Goal: Task Accomplishment & Management: Complete application form

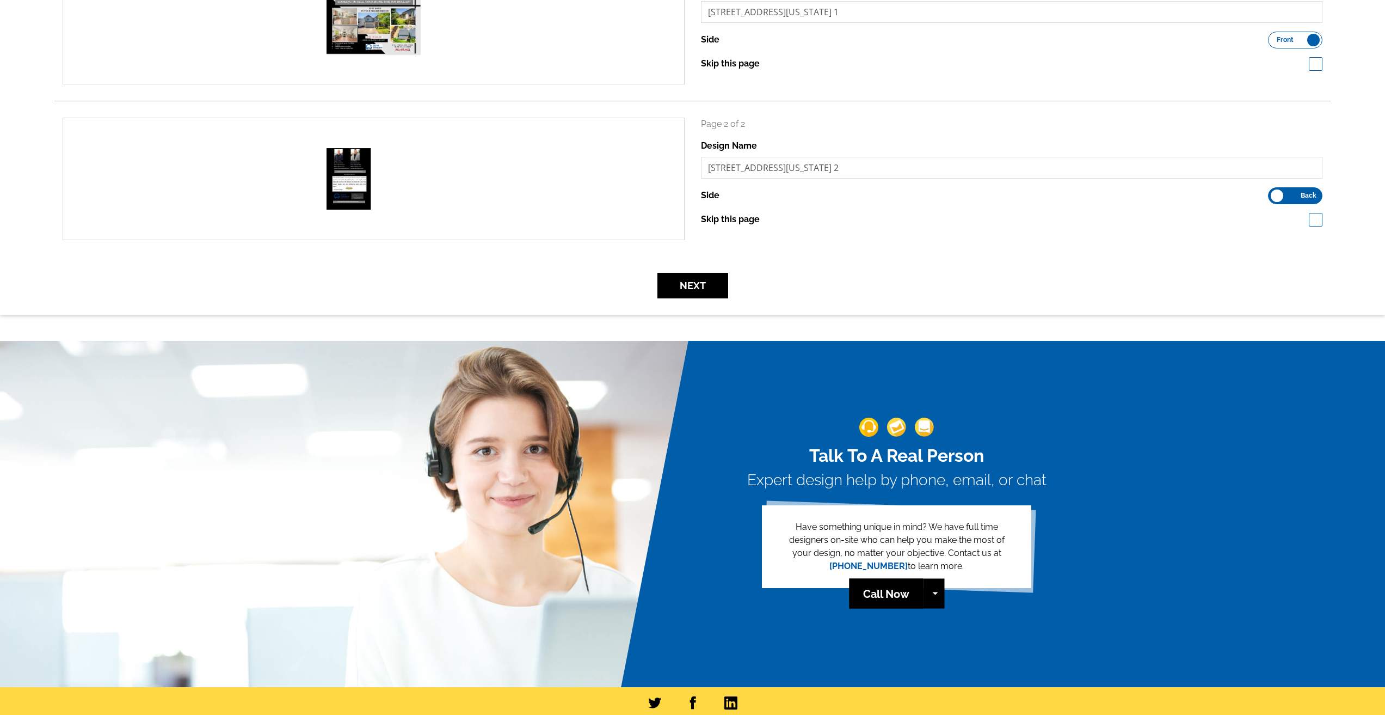
click at [827, 275] on div "Next" at bounding box center [692, 286] width 1276 height 26
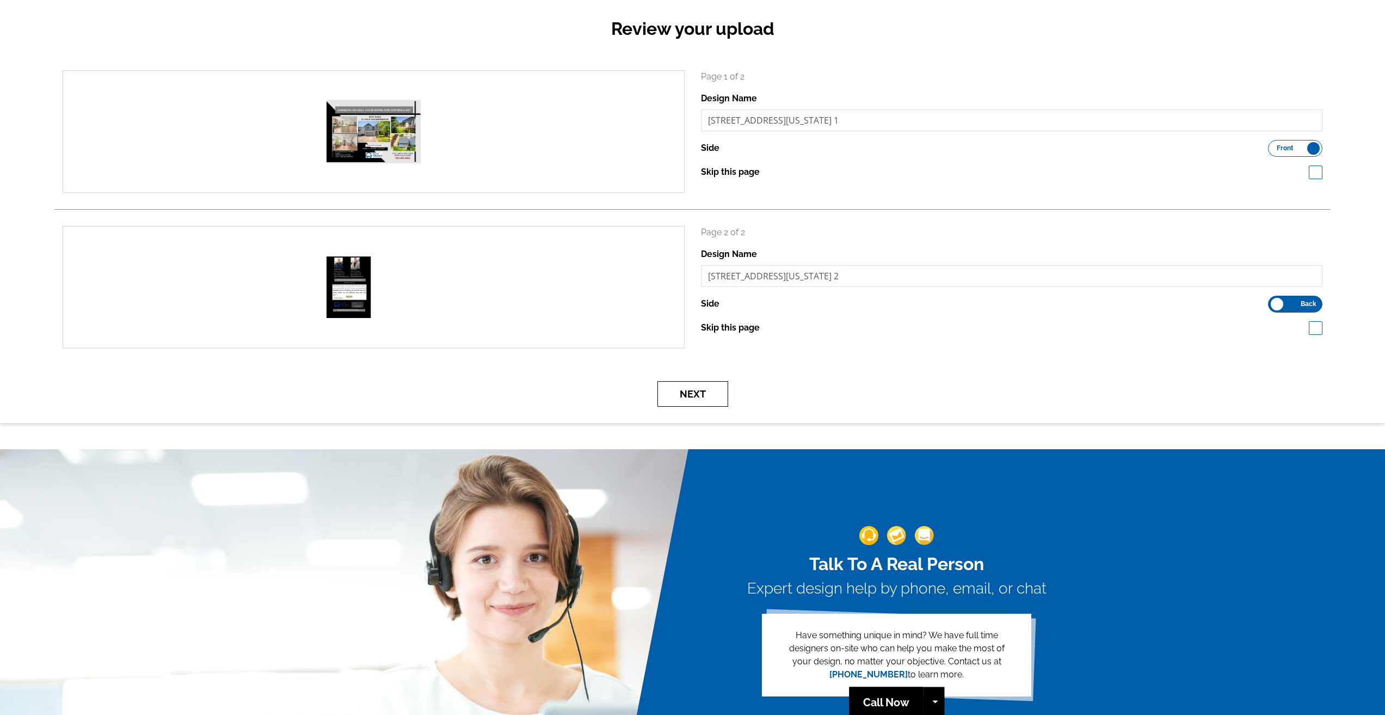
scroll to position [109, 0]
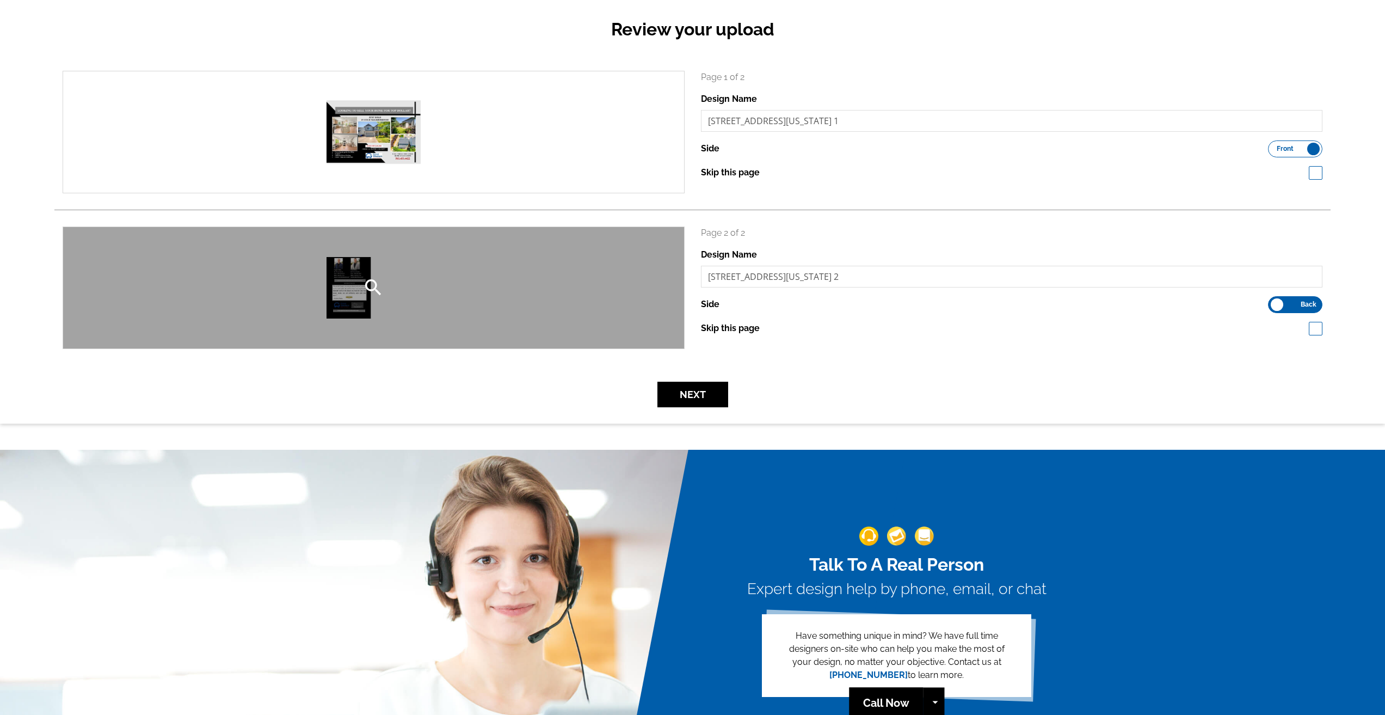
click at [496, 281] on div "search" at bounding box center [373, 287] width 621 height 121
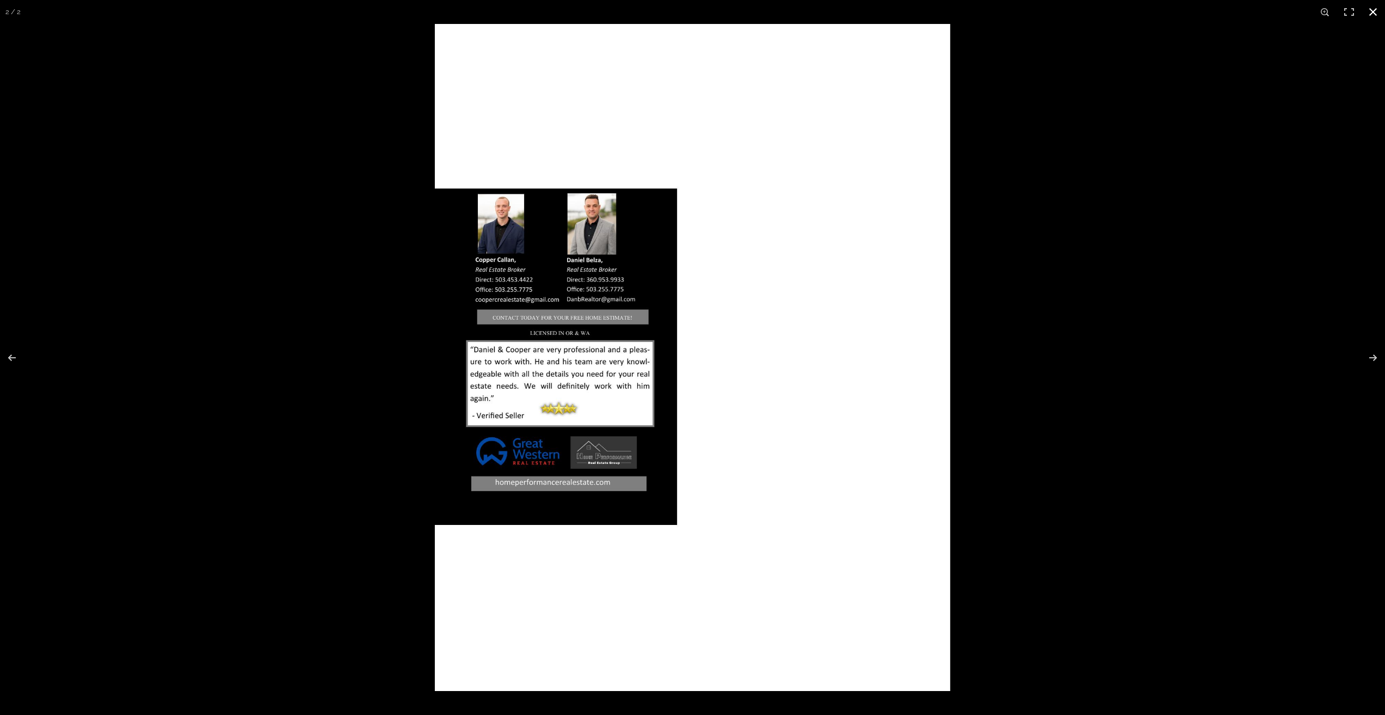
click at [352, 226] on div at bounding box center [692, 357] width 1385 height 715
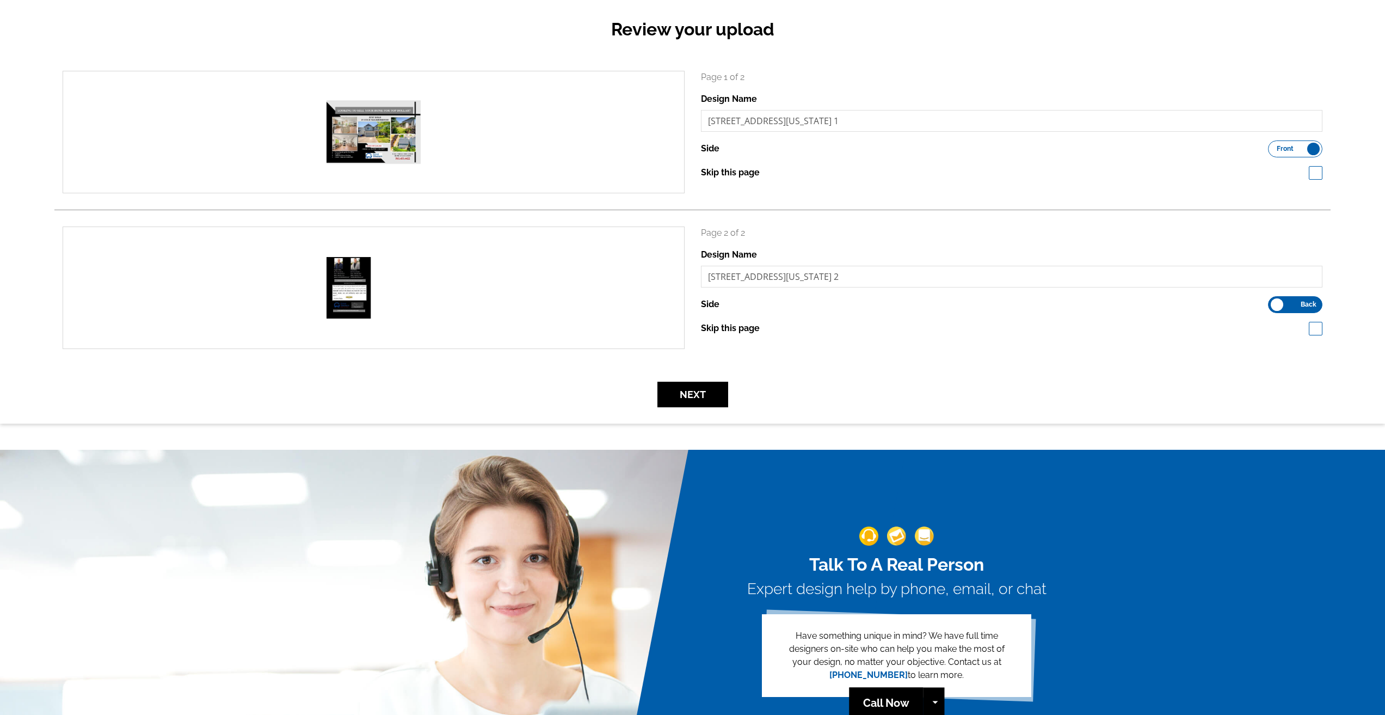
click at [351, 116] on div "search" at bounding box center [373, 131] width 621 height 121
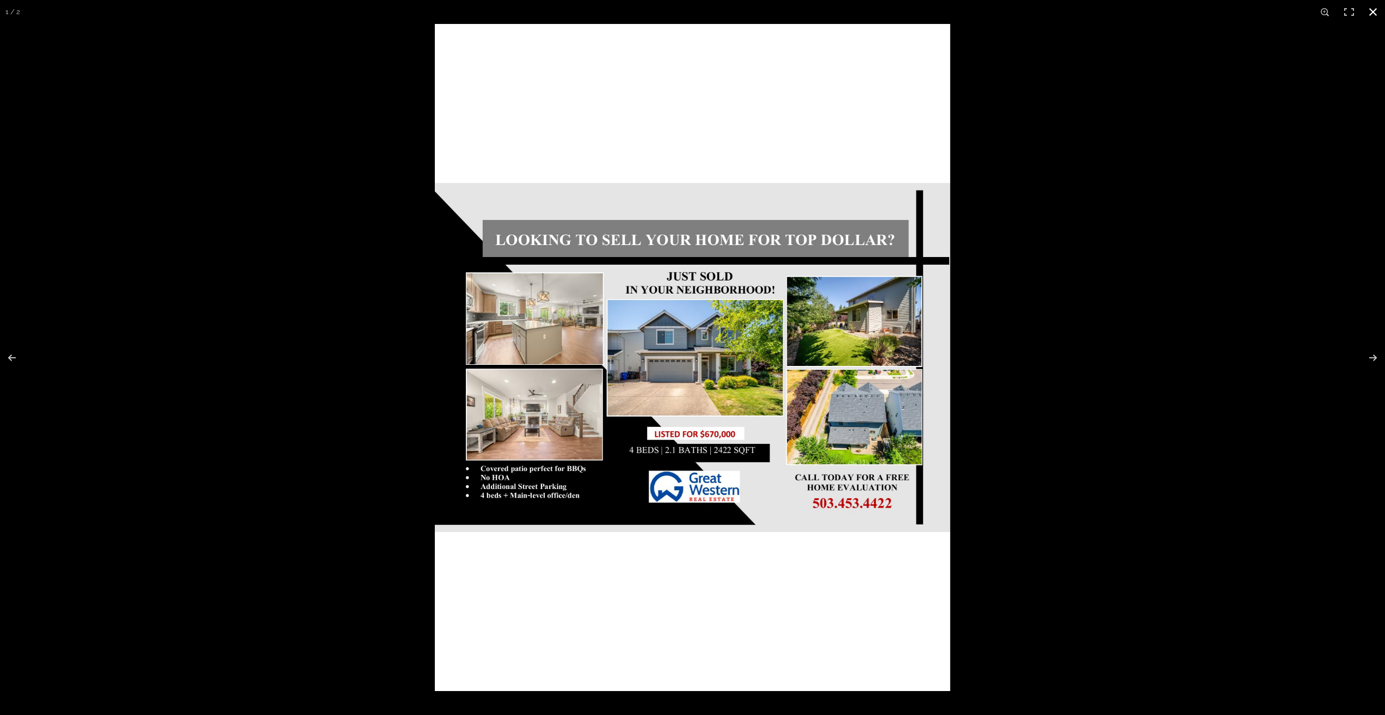
click at [305, 148] on div at bounding box center [692, 357] width 1385 height 715
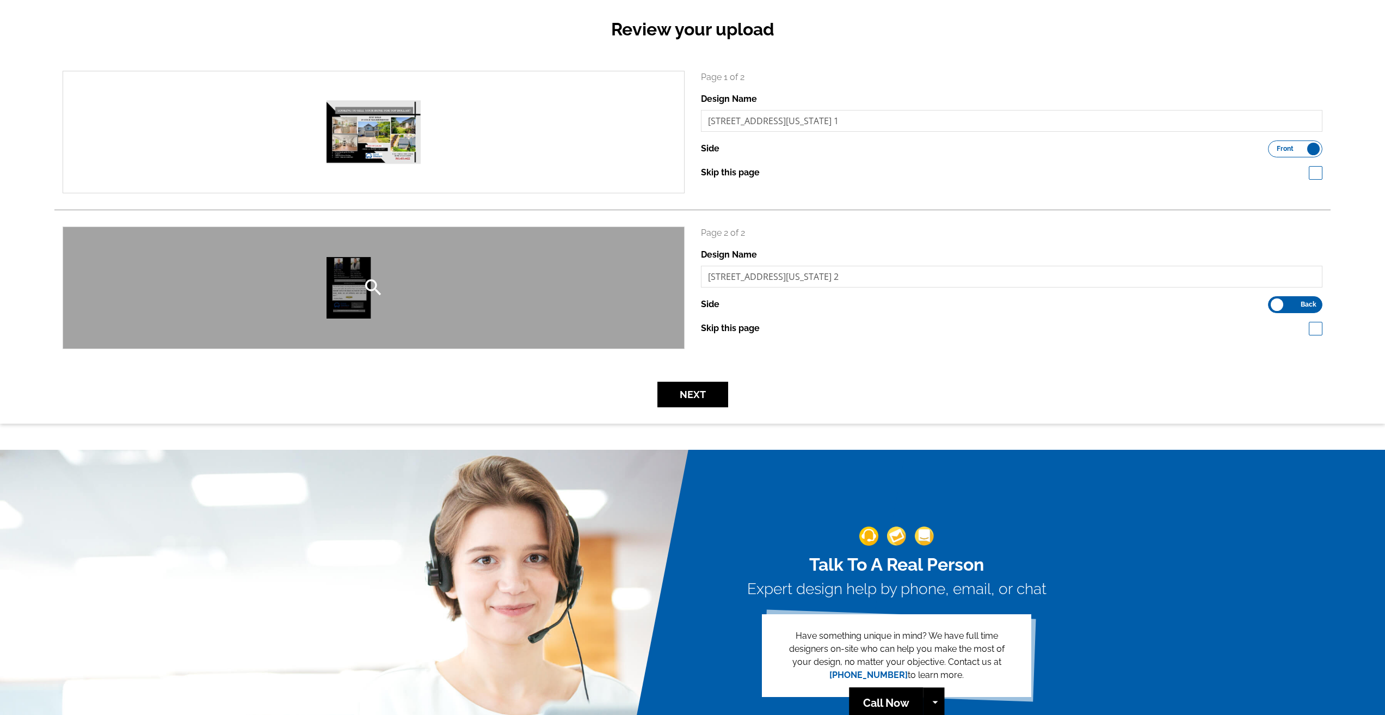
click at [325, 277] on div "search" at bounding box center [373, 287] width 621 height 121
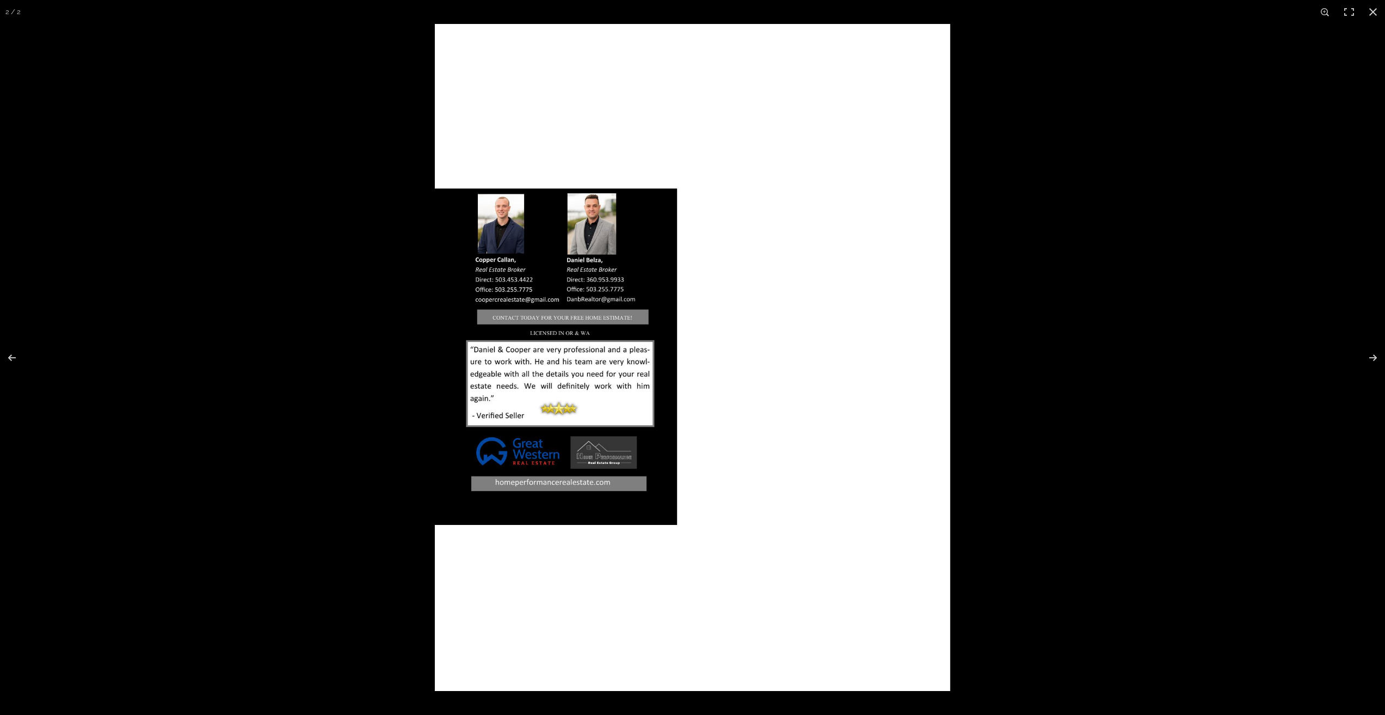
click at [279, 223] on div at bounding box center [692, 357] width 1385 height 715
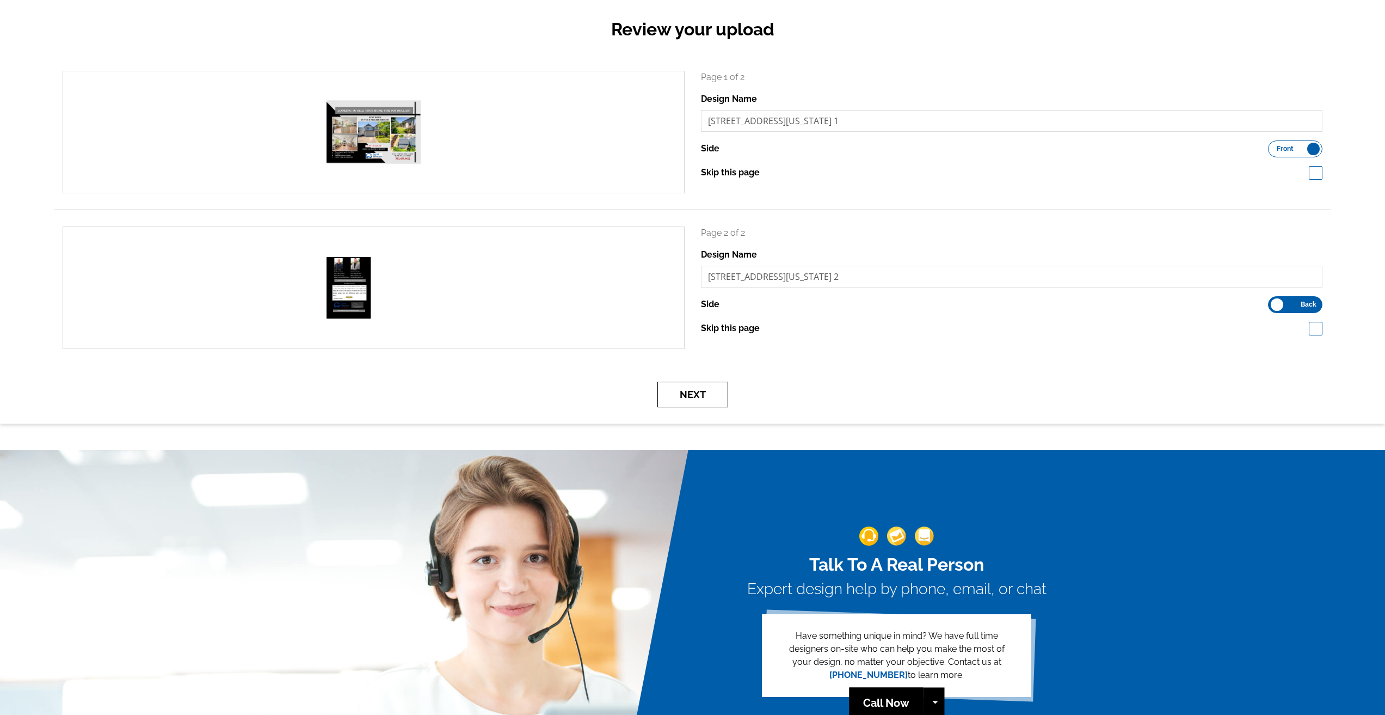
click at [708, 395] on button "Next" at bounding box center [692, 395] width 71 height 26
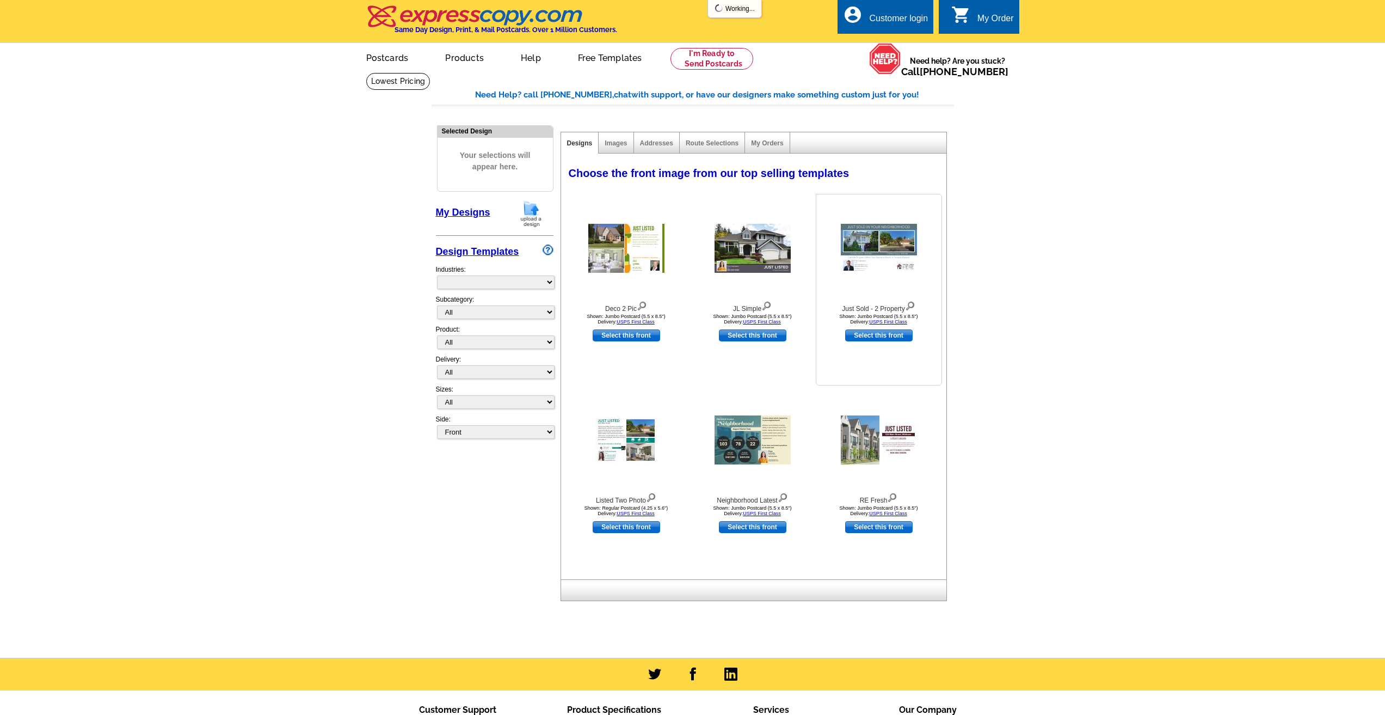
select select "785"
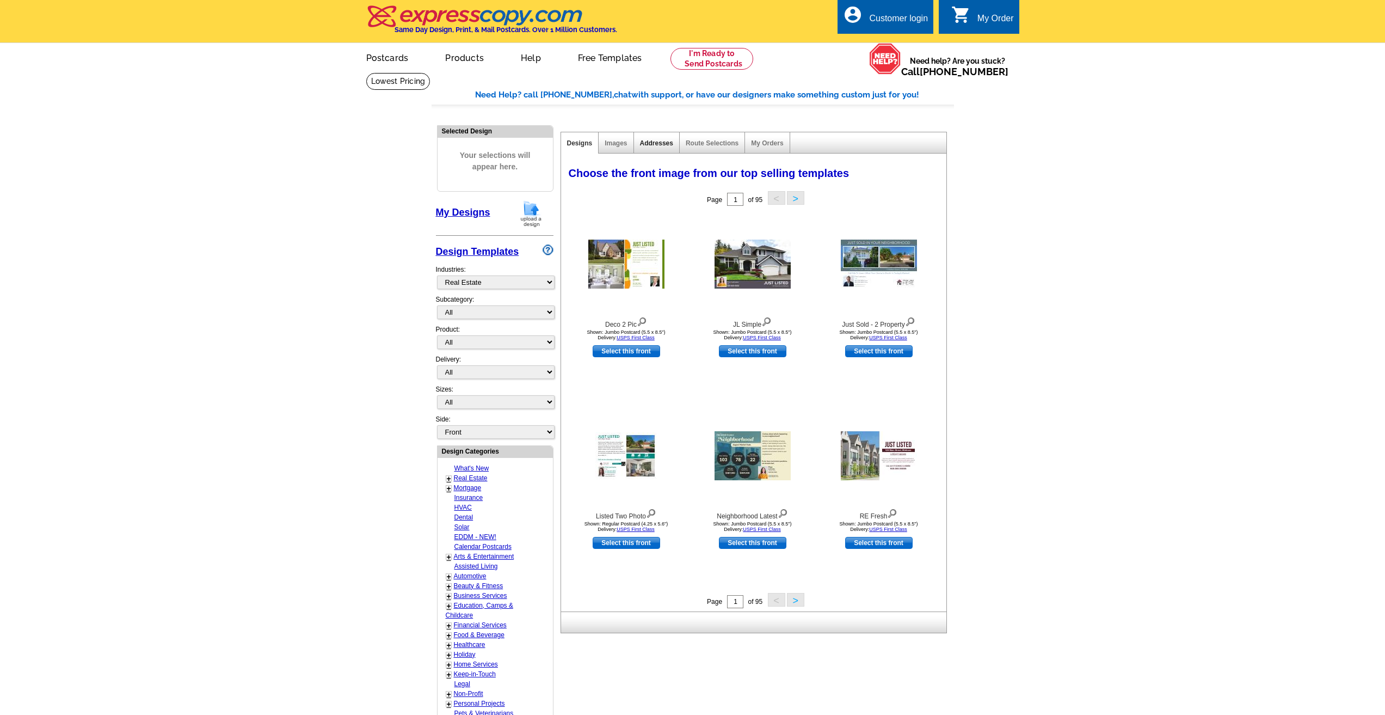
click at [659, 146] on link "Addresses" at bounding box center [656, 143] width 33 height 8
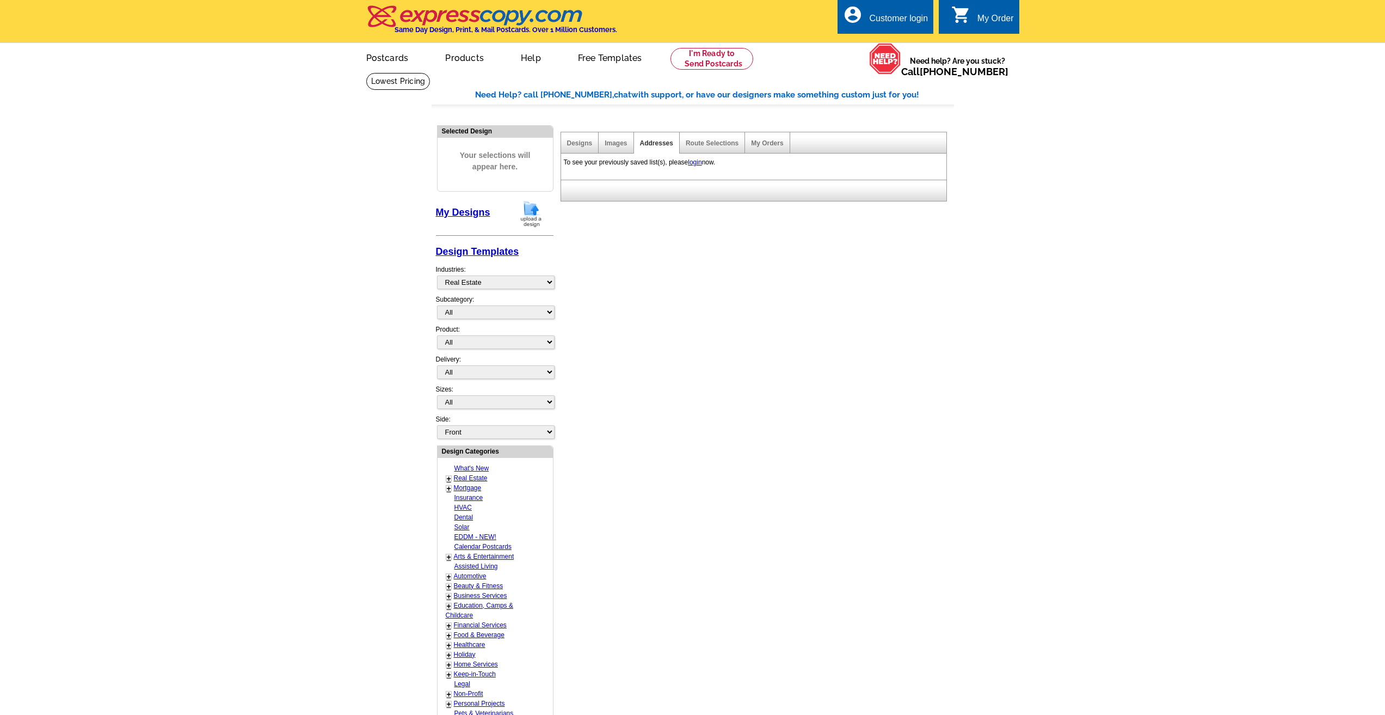
click at [697, 164] on link "login" at bounding box center [695, 162] width 14 height 8
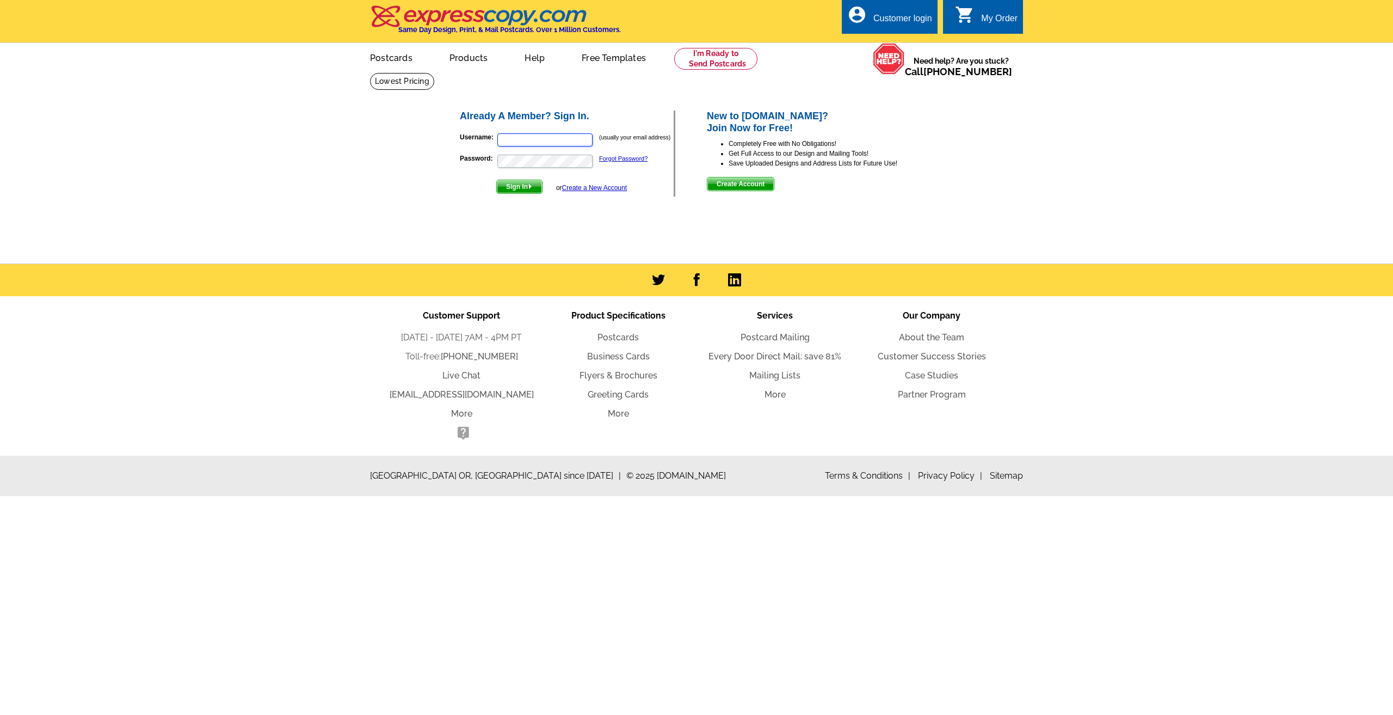
type input "greatwesternre@gmail.com"
click at [530, 182] on span "Sign In" at bounding box center [519, 186] width 45 height 13
